Goal: Obtain resource: Obtain resource

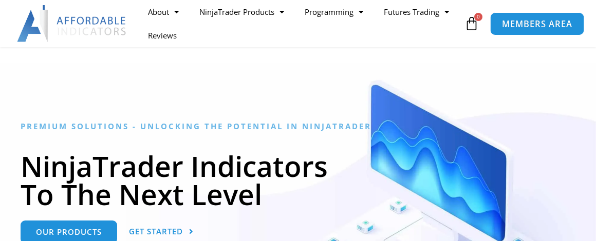
click at [535, 23] on span "MEMBERS AREA" at bounding box center [537, 24] width 70 height 9
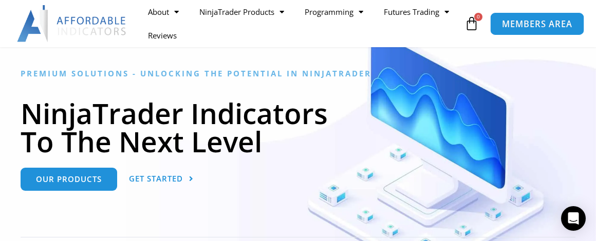
scroll to position [103, 0]
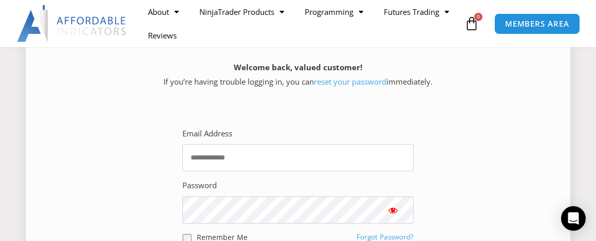
scroll to position [206, 0]
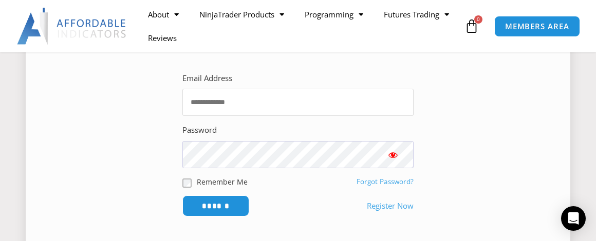
type input "**********"
click at [396, 152] on span "Show password" at bounding box center [393, 155] width 10 height 10
click at [226, 204] on input "******" at bounding box center [216, 206] width 70 height 22
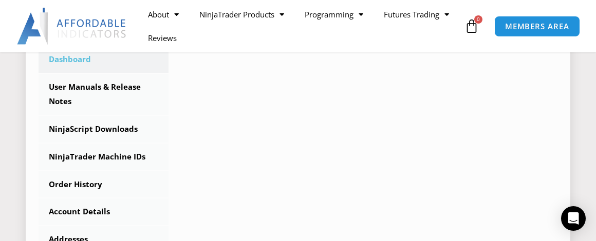
scroll to position [257, 0]
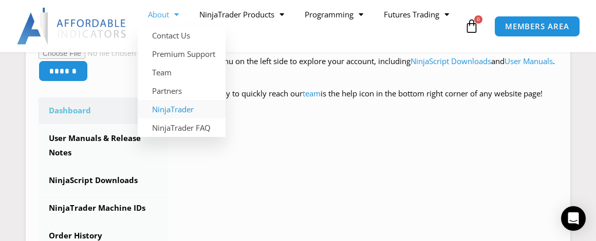
click at [163, 106] on link "NinjaTrader" at bounding box center [182, 109] width 88 height 18
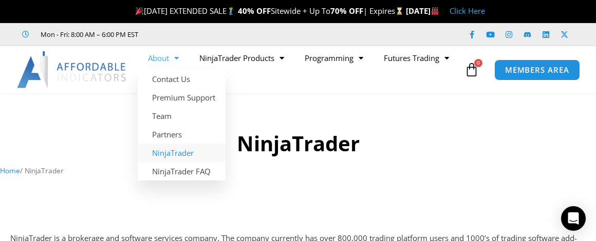
click at [117, 137] on h1 "NinjaTrader" at bounding box center [298, 143] width 596 height 29
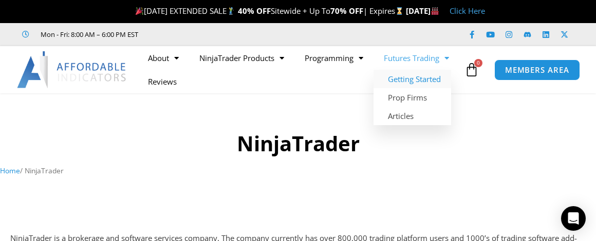
click at [374, 88] on link "Getting Started" at bounding box center [413, 79] width 78 height 18
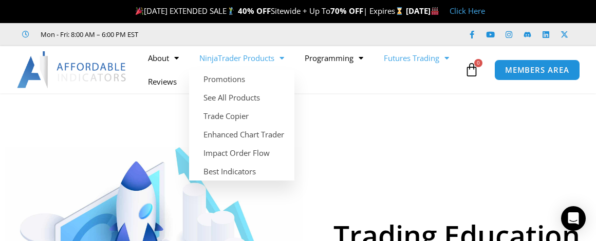
click at [281, 54] on span "Menu" at bounding box center [279, 58] width 10 height 18
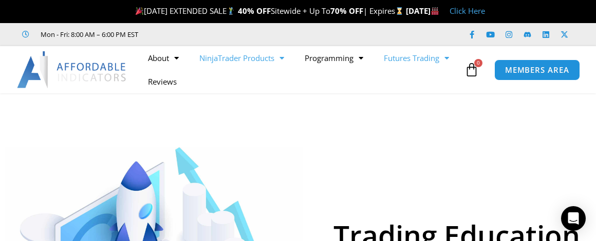
click at [253, 58] on link "NinjaTrader Products" at bounding box center [241, 58] width 105 height 24
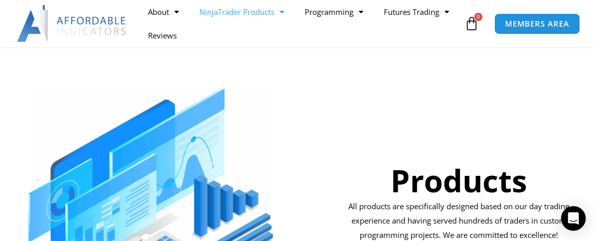
scroll to position [51, 0]
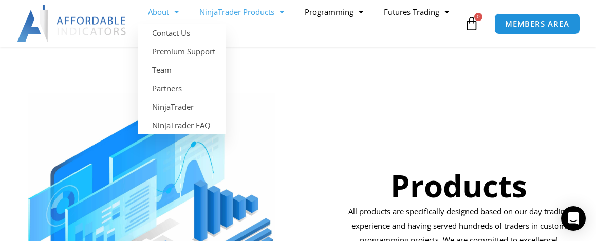
click at [149, 14] on link "About" at bounding box center [163, 12] width 51 height 24
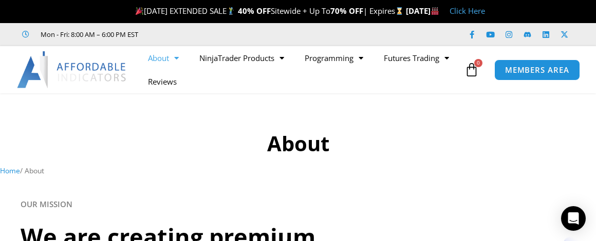
click at [437, 186] on div at bounding box center [297, 187] width 565 height 6
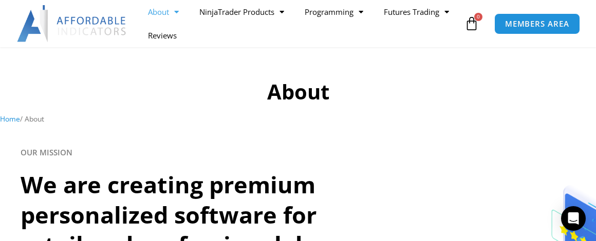
scroll to position [51, 0]
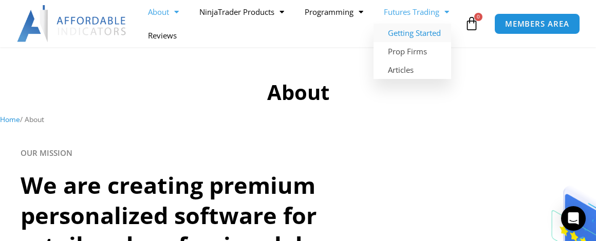
click at [374, 42] on link "Getting Started" at bounding box center [413, 33] width 78 height 18
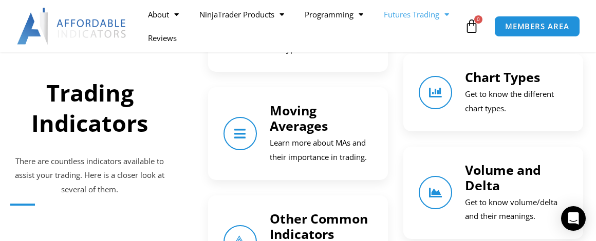
scroll to position [771, 0]
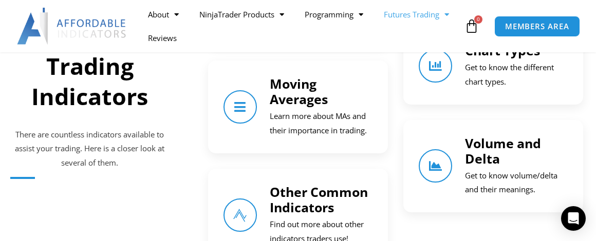
click at [251, 76] on div "Moving Averages Learn more about MAs and their importance in trading." at bounding box center [298, 107] width 149 height 62
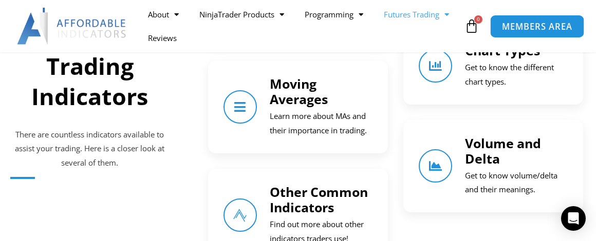
click at [555, 30] on span "MEMBERS AREA" at bounding box center [537, 26] width 70 height 9
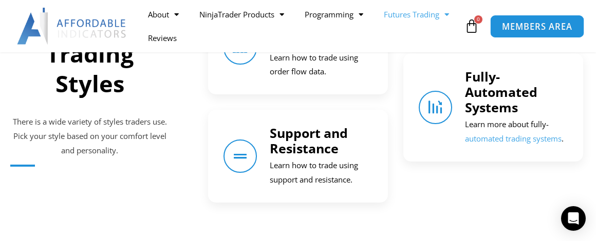
scroll to position [1130, 0]
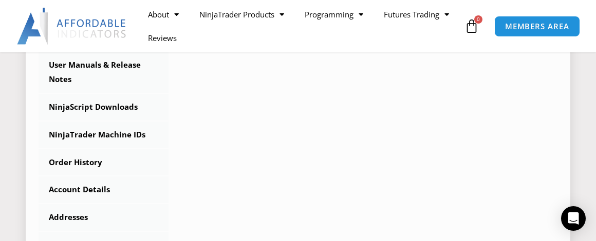
scroll to position [308, 0]
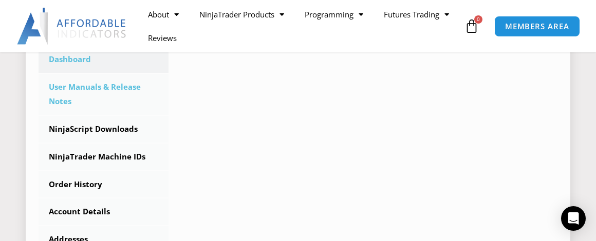
click at [109, 84] on link "User Manuals & Release Notes" at bounding box center [104, 94] width 130 height 41
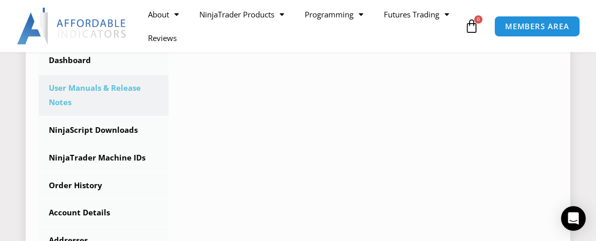
scroll to position [154, 0]
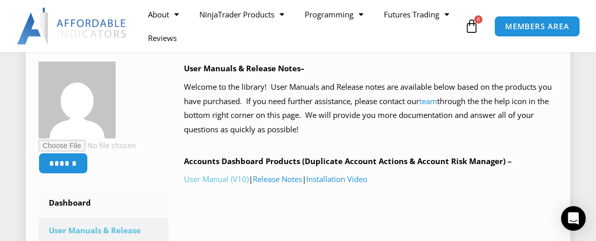
click at [215, 176] on link "User Manual (V10)" at bounding box center [216, 179] width 65 height 10
